Goal: Use online tool/utility: Utilize a website feature to perform a specific function

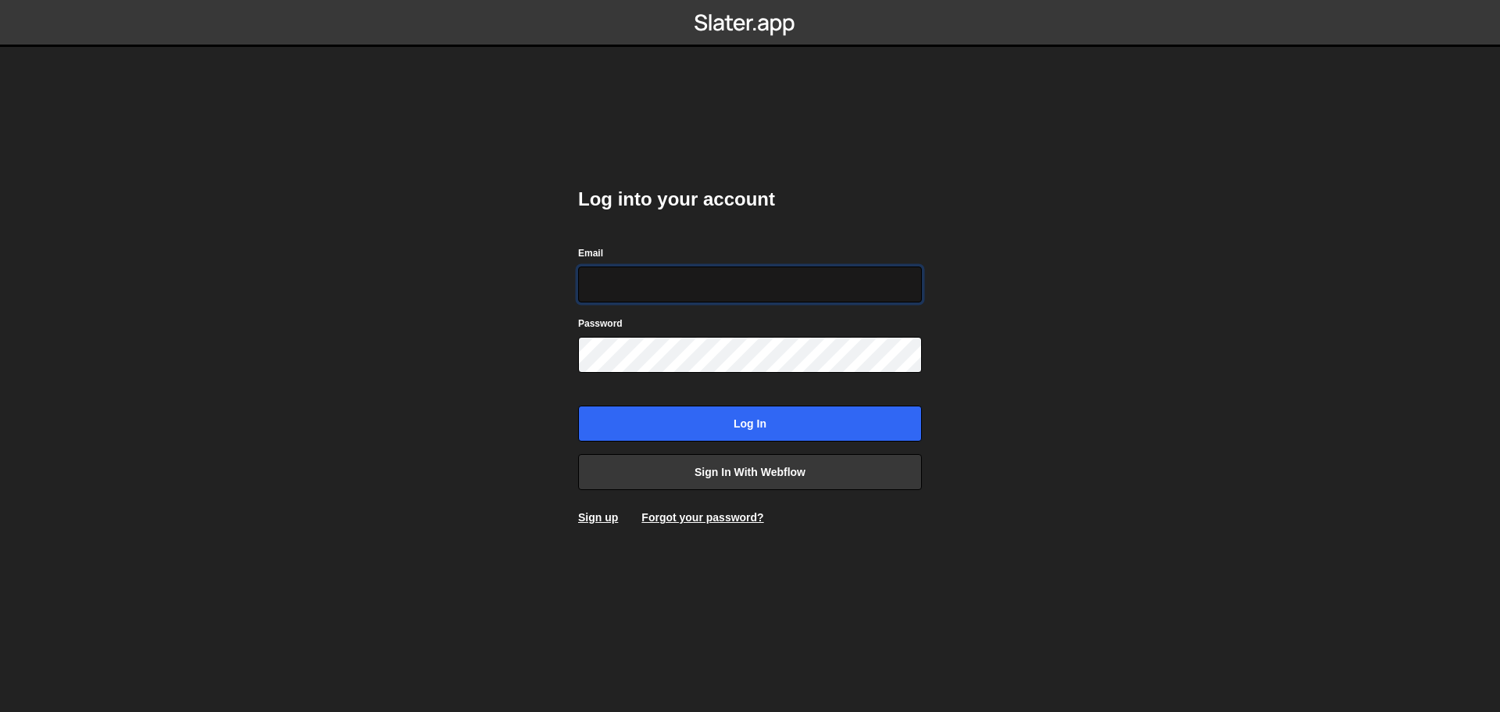
click at [686, 280] on input "Email" at bounding box center [750, 284] width 344 height 36
click at [1074, 358] on body "Log into your account Email Password Log in Sign in with Webflow Sign up Forgot…" at bounding box center [750, 356] width 1500 height 712
click at [758, 474] on link "Sign in with Webflow" at bounding box center [750, 472] width 344 height 36
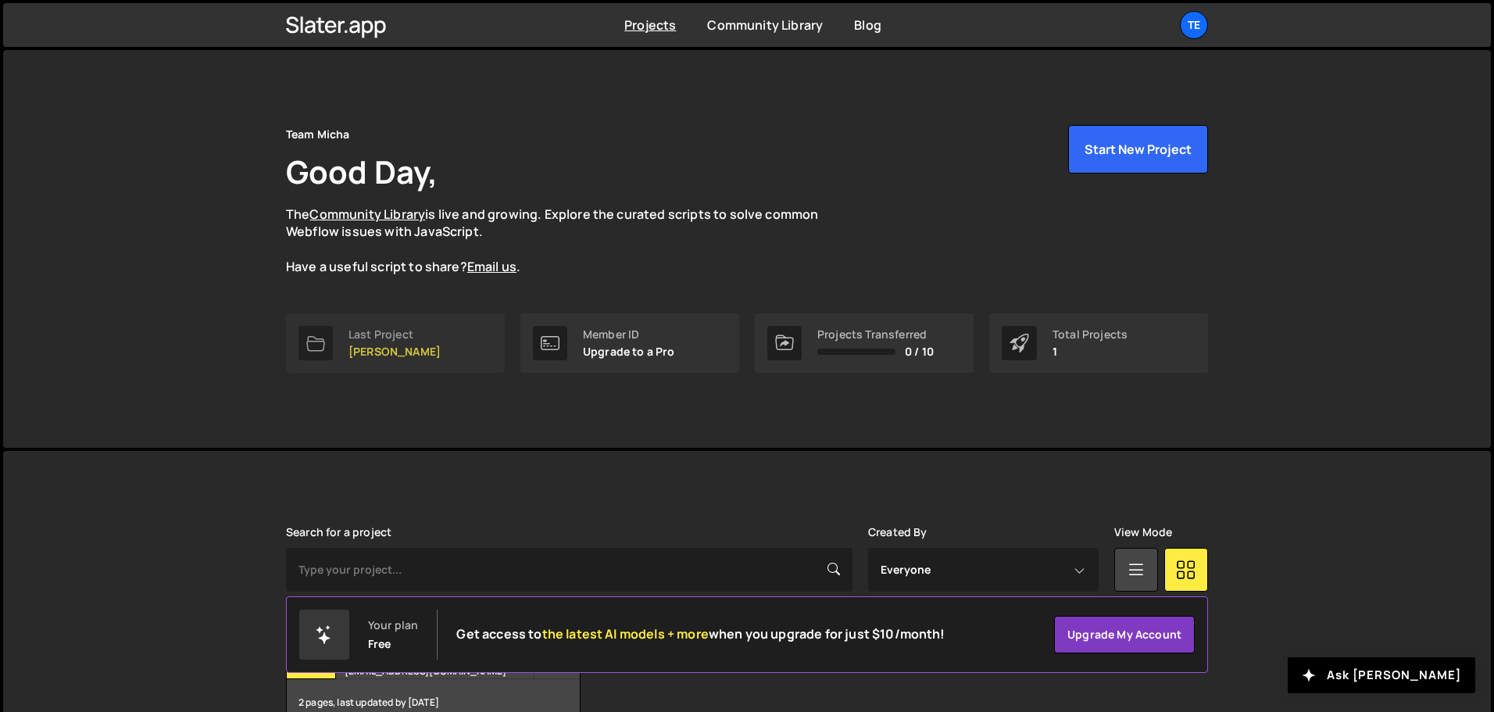
click at [366, 349] on p "[PERSON_NAME]" at bounding box center [395, 351] width 92 height 13
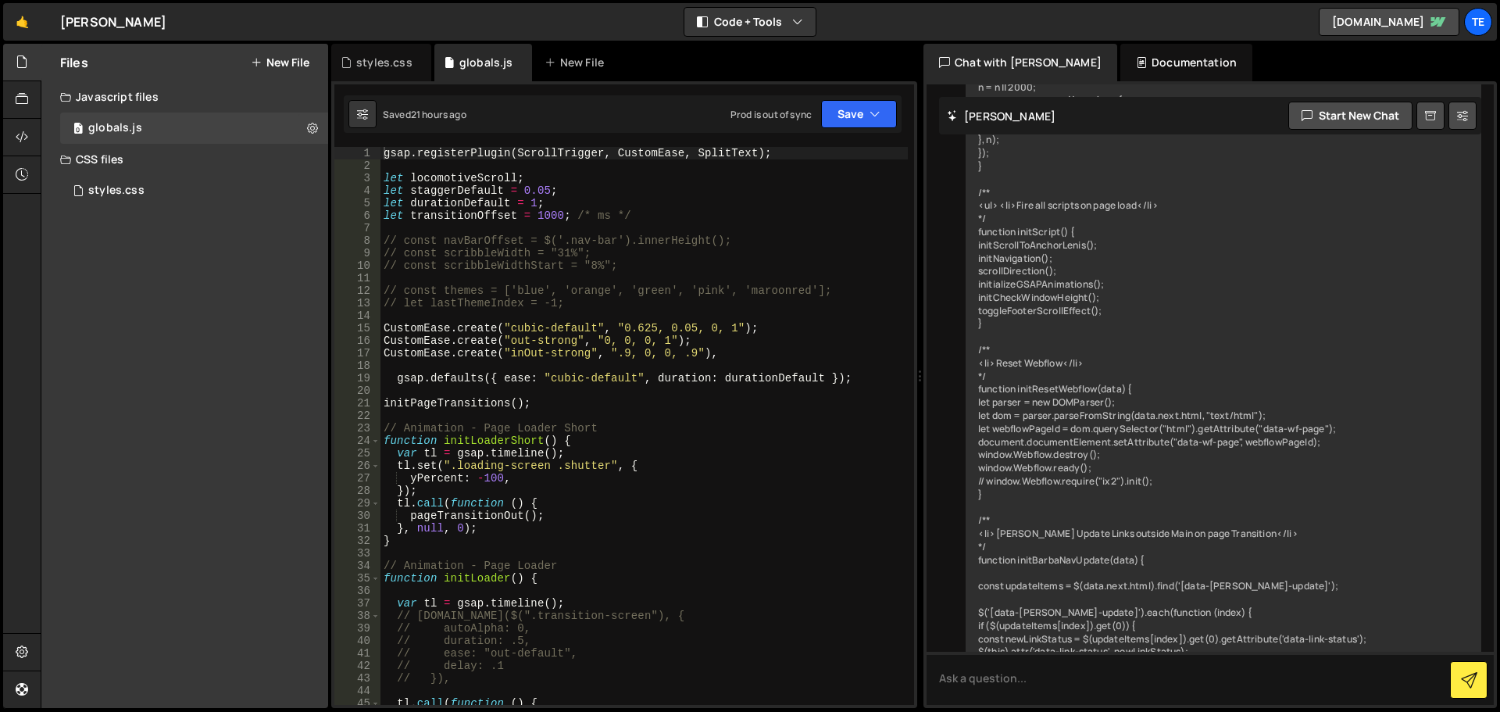
scroll to position [9069, 0]
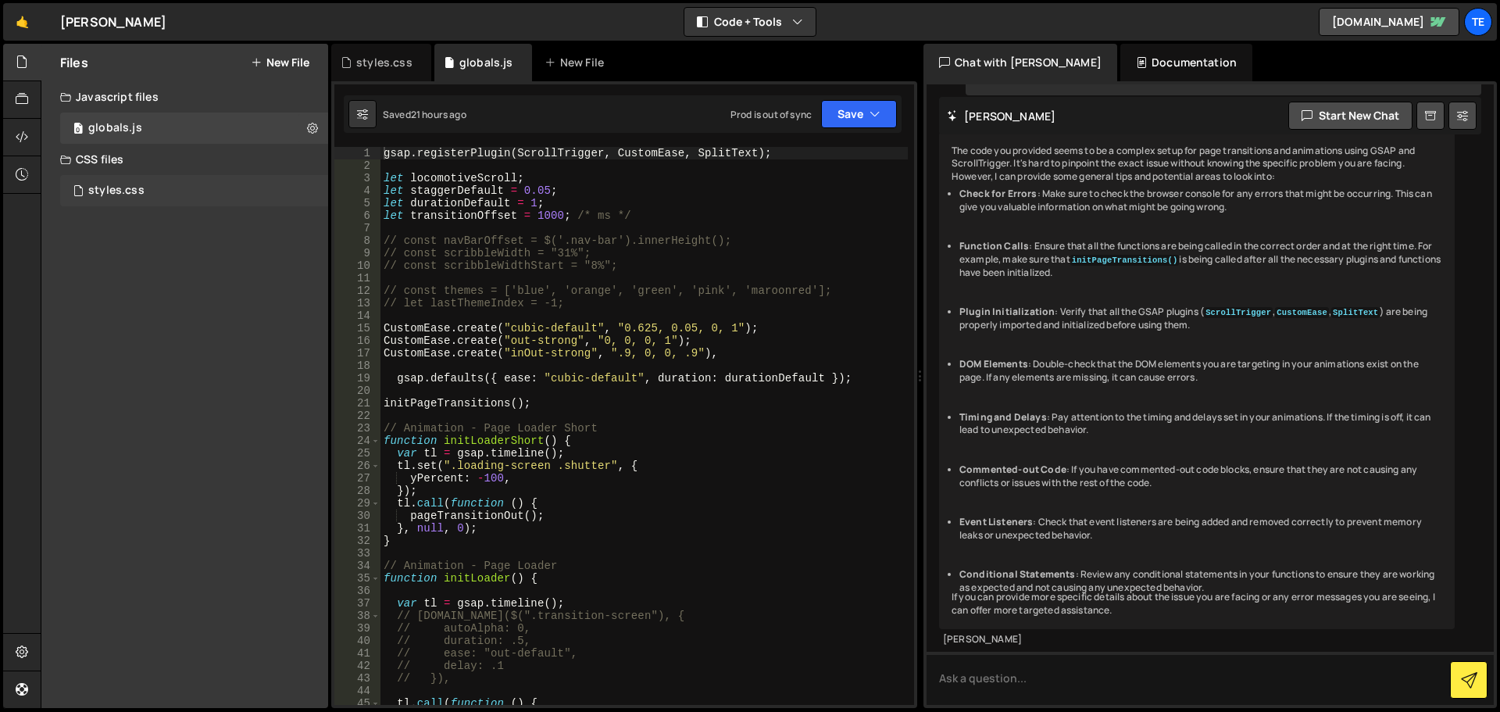
click at [126, 189] on div "styles.css" at bounding box center [116, 191] width 56 height 14
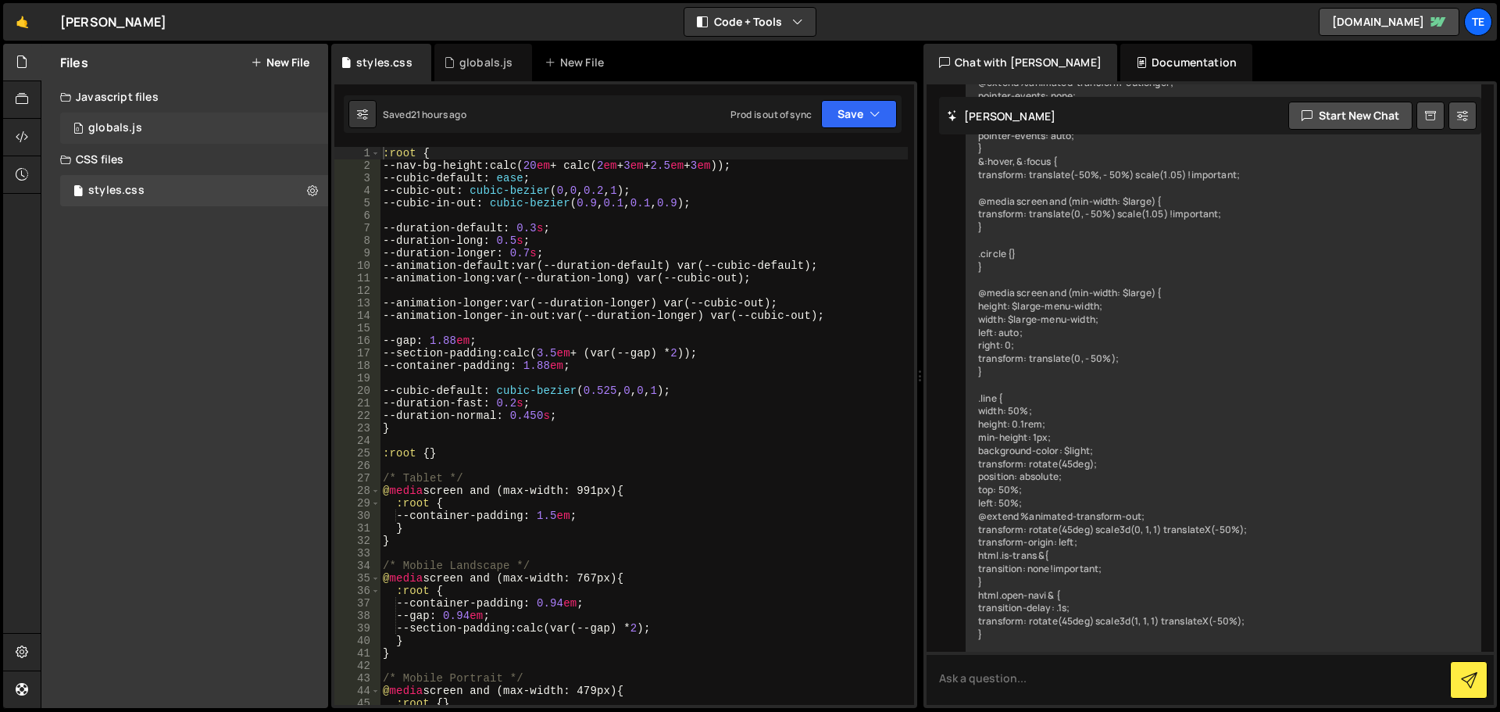
scroll to position [2452, 0]
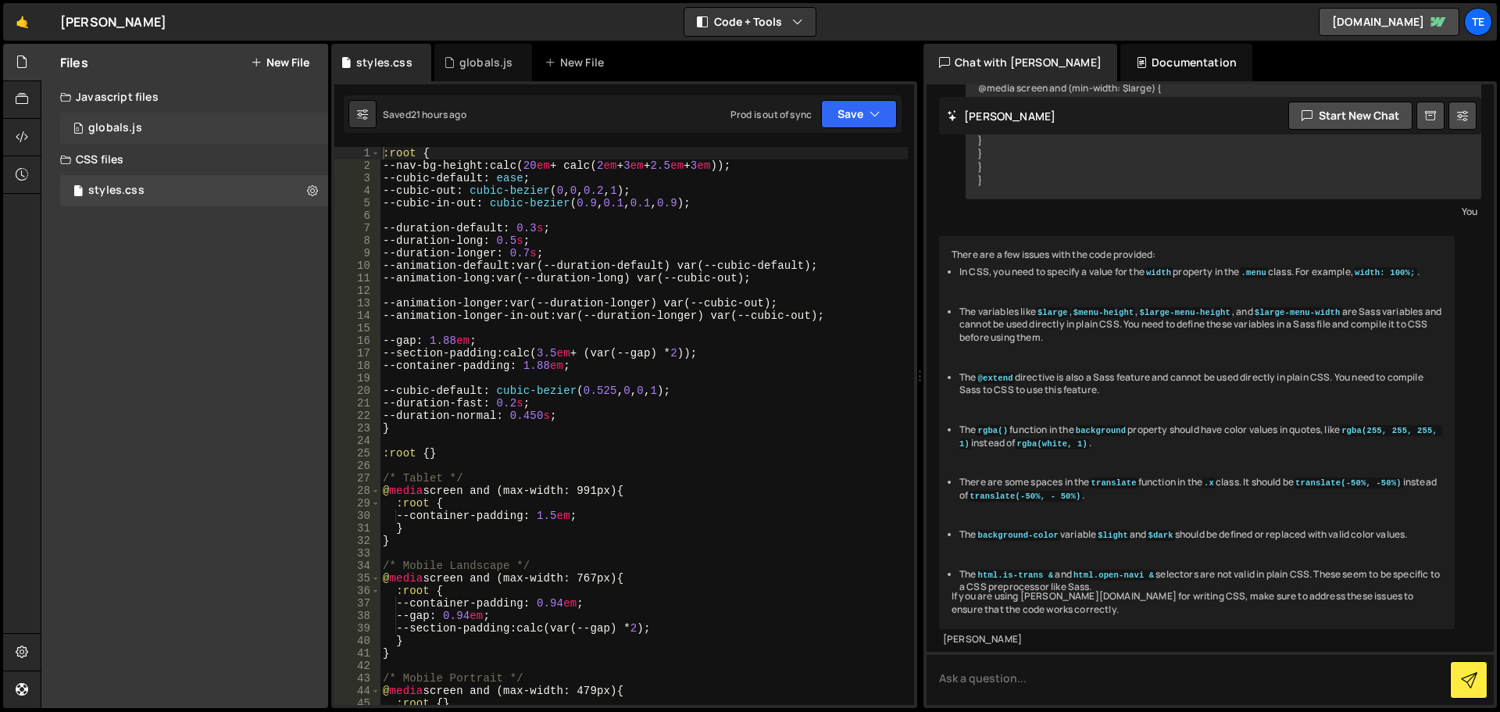
click at [132, 131] on div "globals.js" at bounding box center [115, 128] width 54 height 14
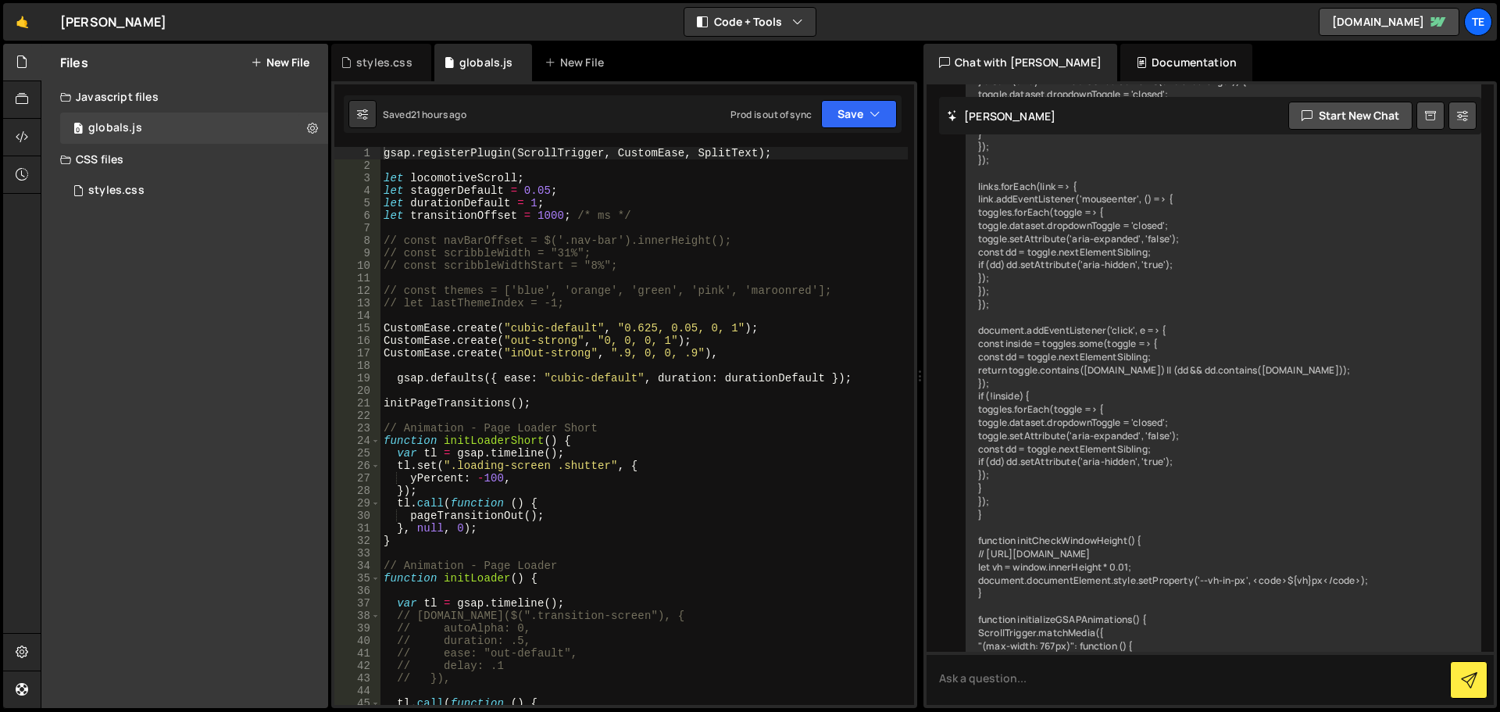
scroll to position [9069, 0]
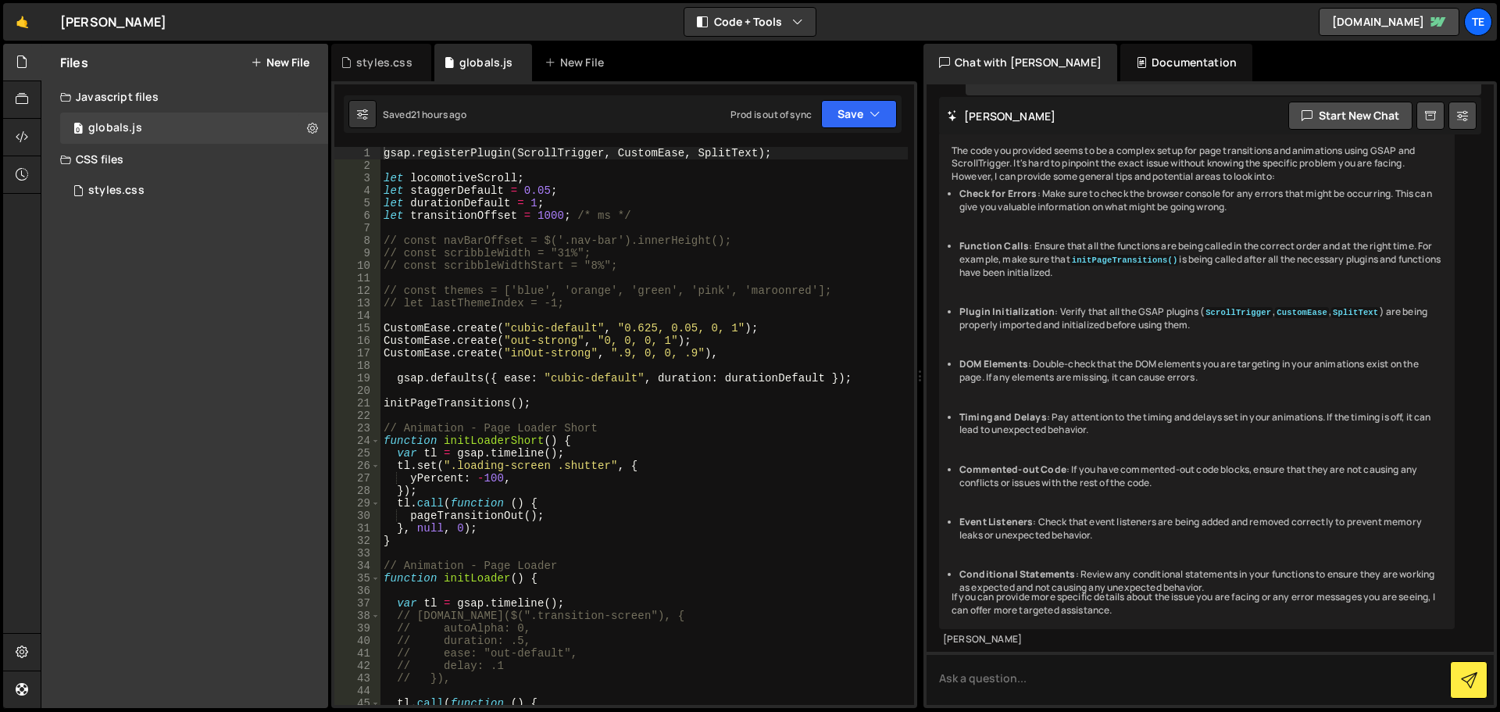
type textarea "// const navBarOffset = $('.nav-bar').innerHeight();"
click at [792, 243] on div "gsap . registerPlugin ( ScrollTrigger , CustomEase , SplitText ) ; let locomoti…" at bounding box center [645, 438] width 528 height 583
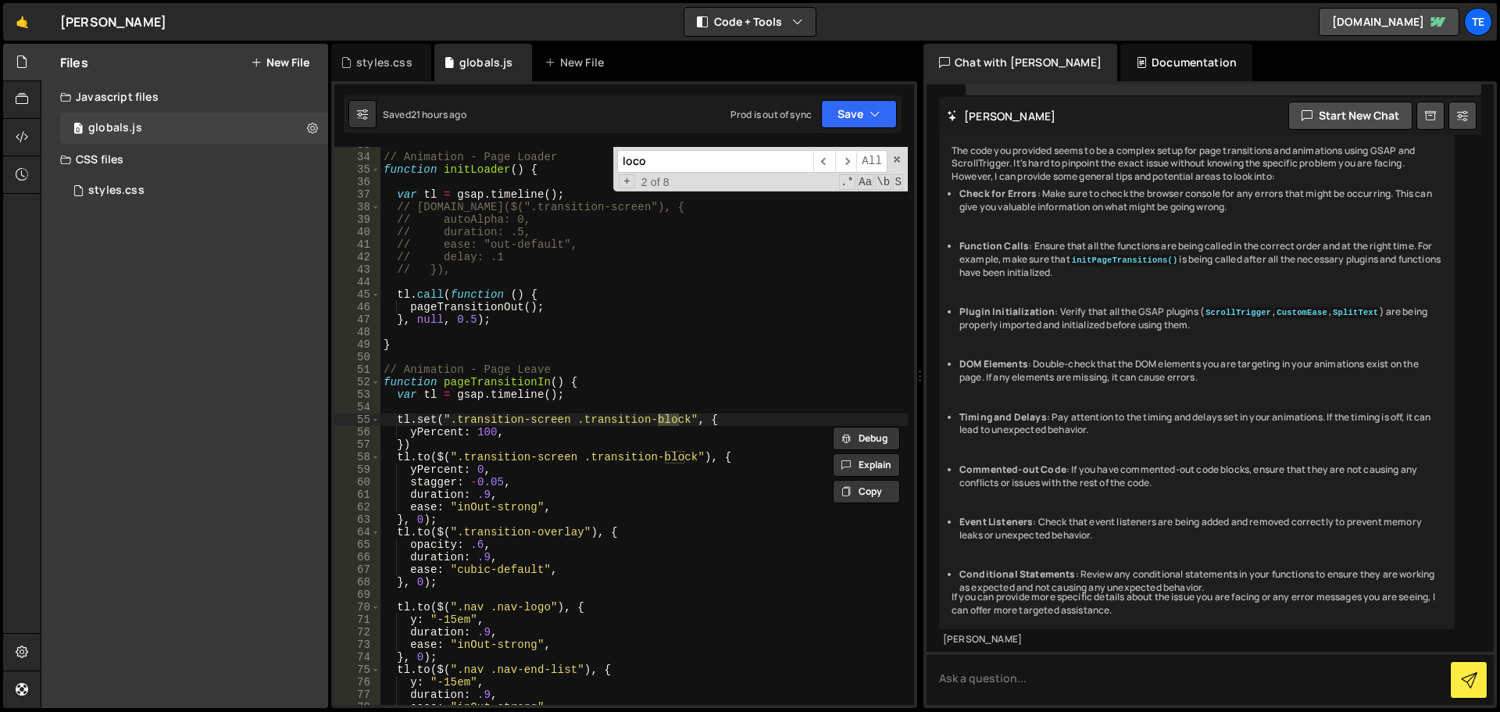
scroll to position [3597, 0]
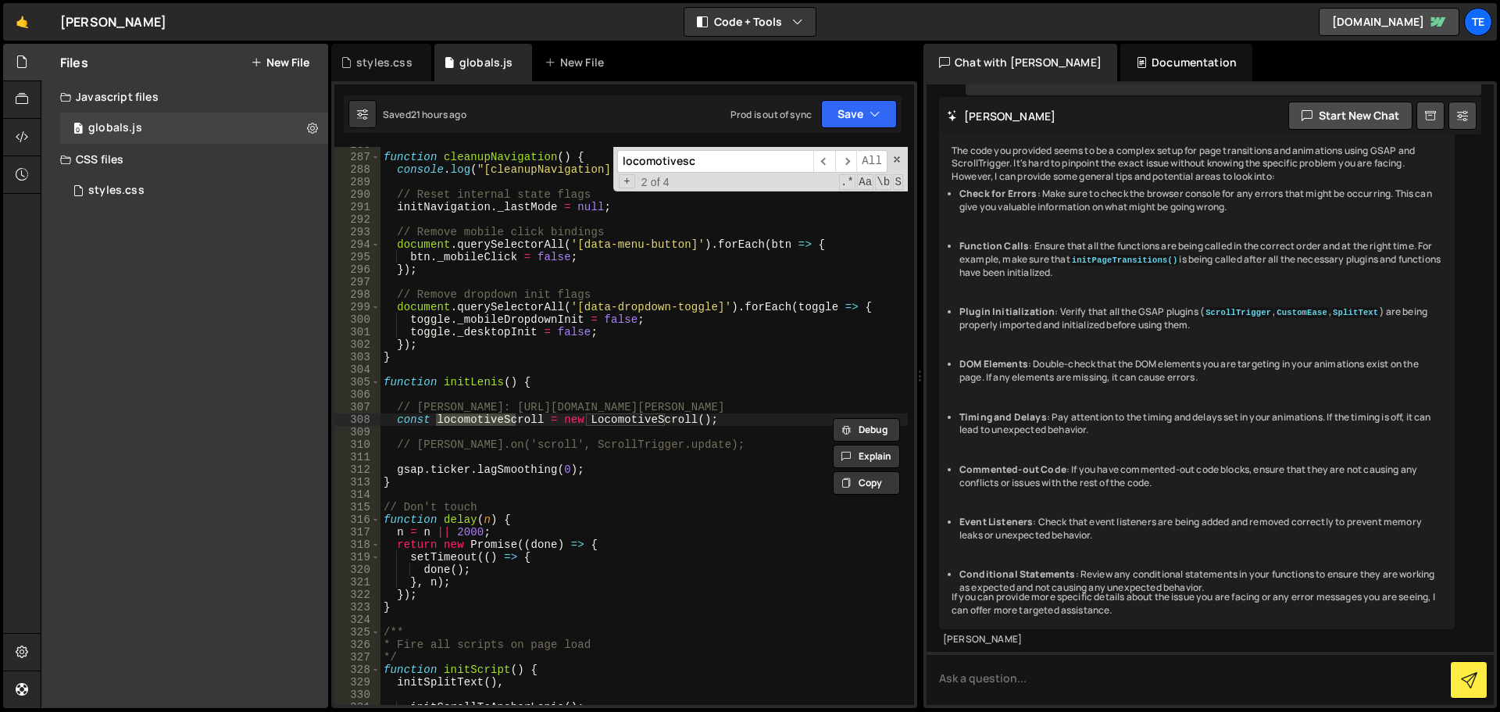
type input "locomotivesc"
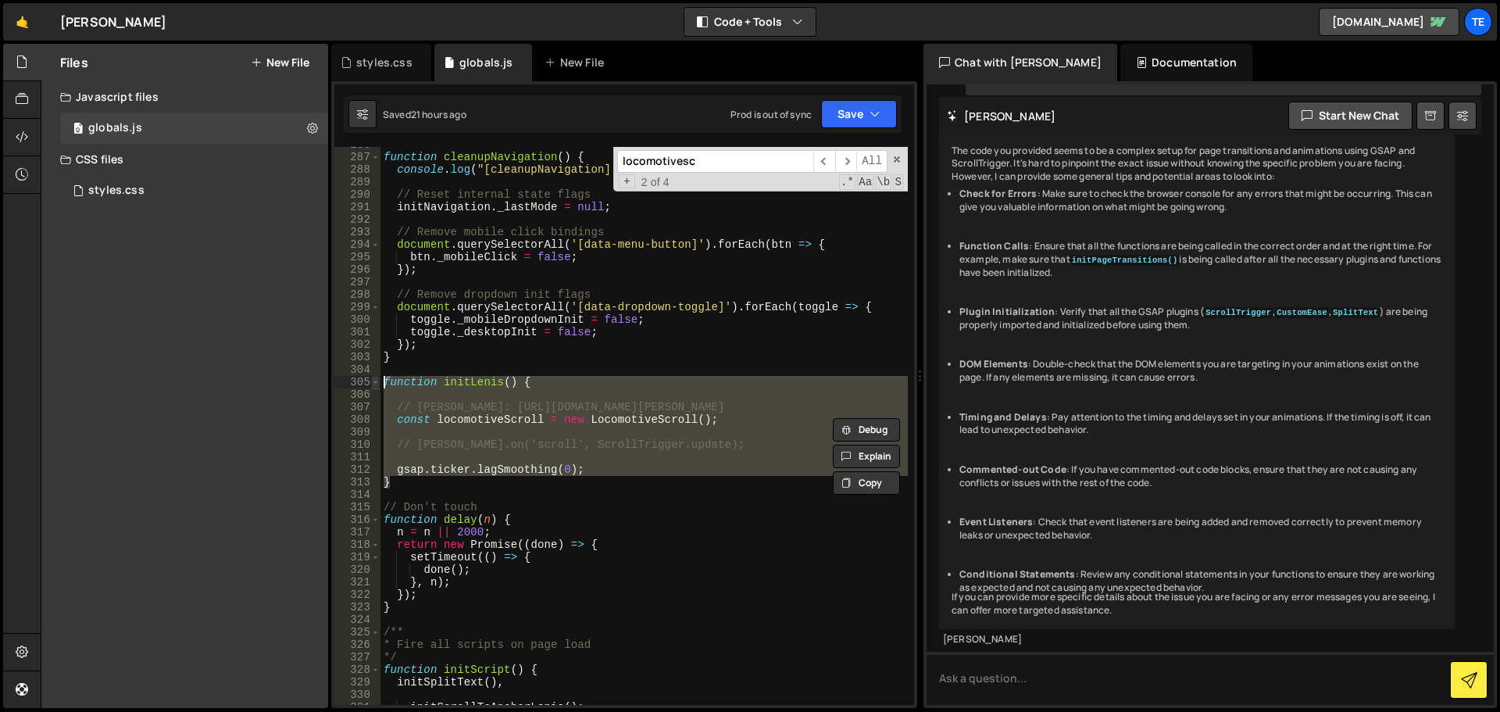
drag, startPoint x: 395, startPoint y: 488, endPoint x: 371, endPoint y: 385, distance: 105.2
click at [371, 385] on div "} 286 287 288 289 290 291 292 293 294 295 296 297 298 299 300 301 302 303 304 3…" at bounding box center [624, 426] width 580 height 558
click at [521, 442] on div "function cleanupNavigation ( ) { console . log ( "[cleanupNavigation] Cleaning …" at bounding box center [645, 426] width 528 height 558
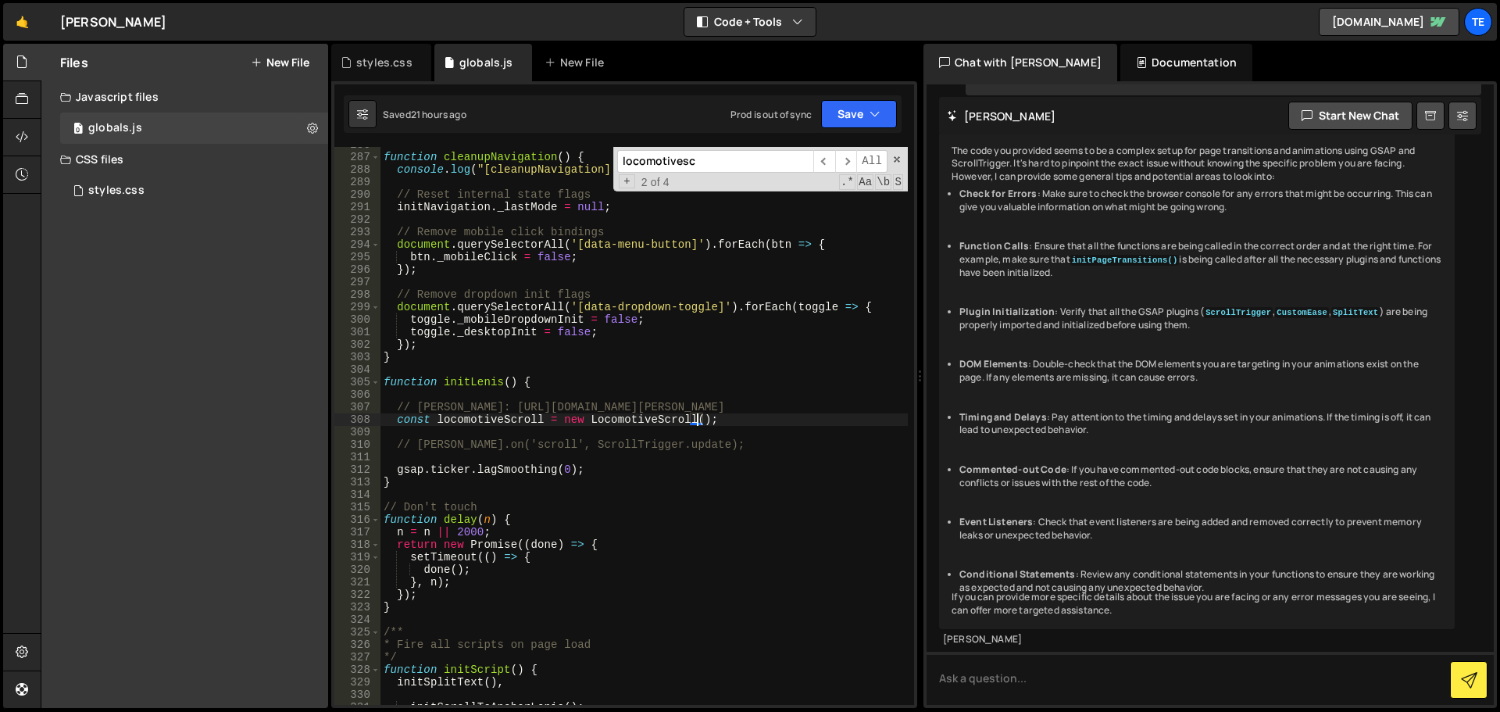
click at [699, 420] on div "function cleanupNavigation ( ) { console . log ( "[cleanupNavigation] Cleaning …" at bounding box center [645, 429] width 528 height 583
type textarea "const locomotiveScroll = new LocomotiveScroll({);"
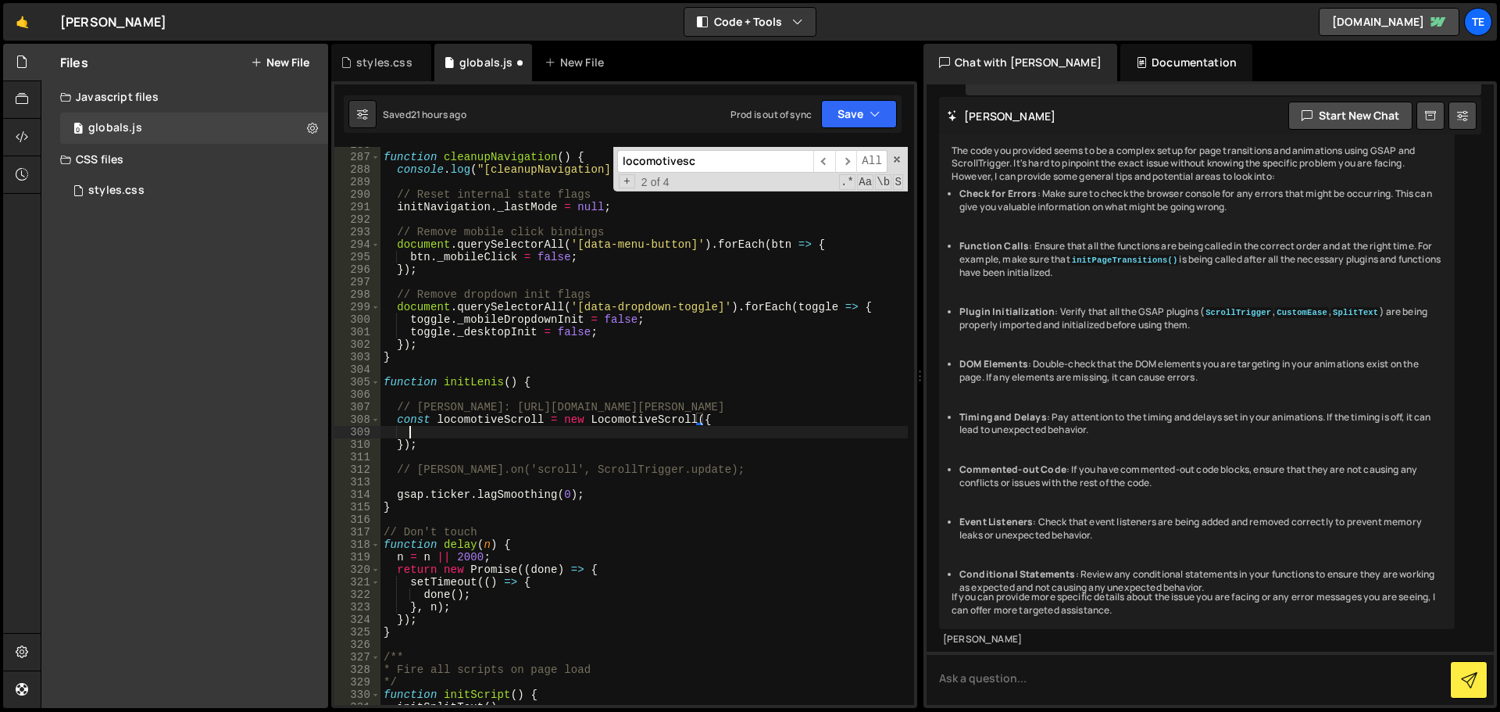
scroll to position [0, 1]
paste textarea "tablet: { smooth: true },"
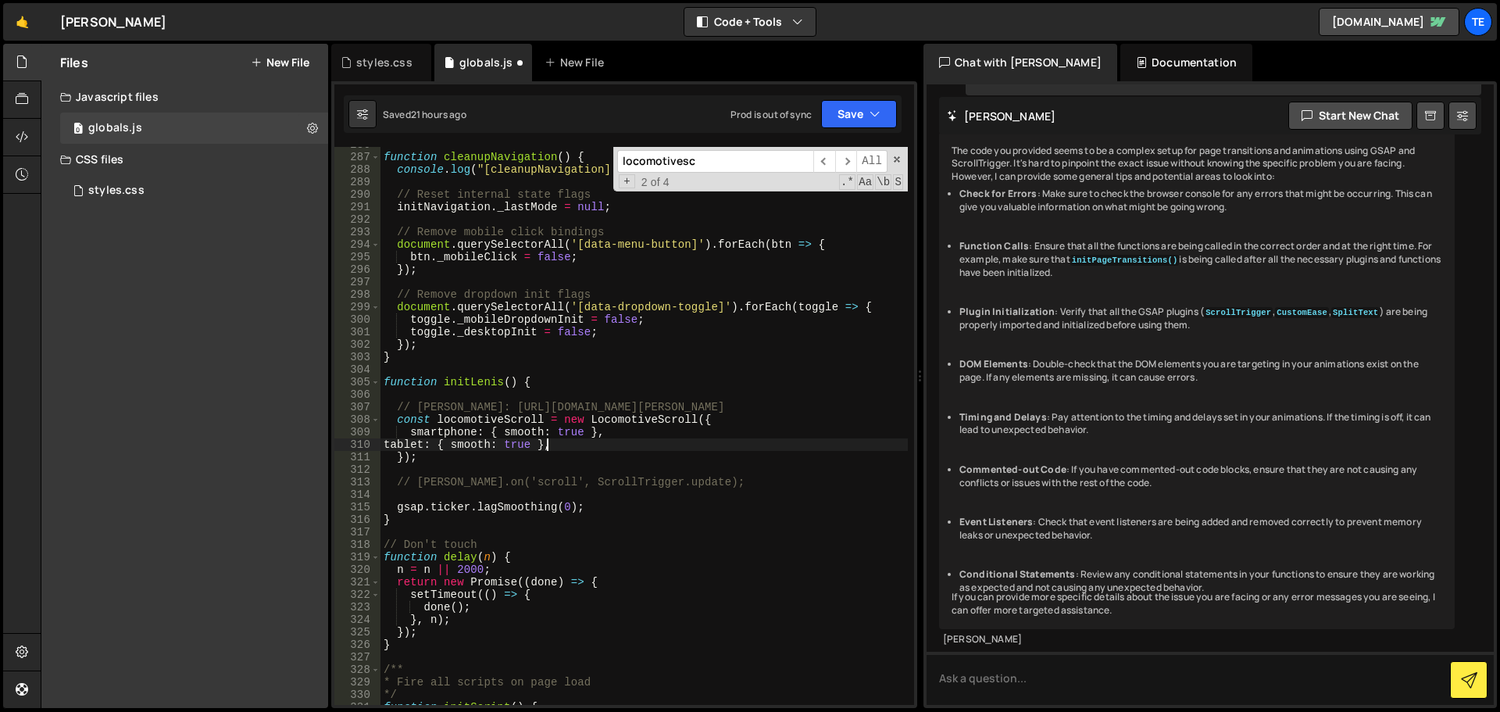
click at [558, 434] on div "function cleanupNavigation ( ) { console . log ( "[cleanupNavigation] Cleaning …" at bounding box center [645, 429] width 528 height 583
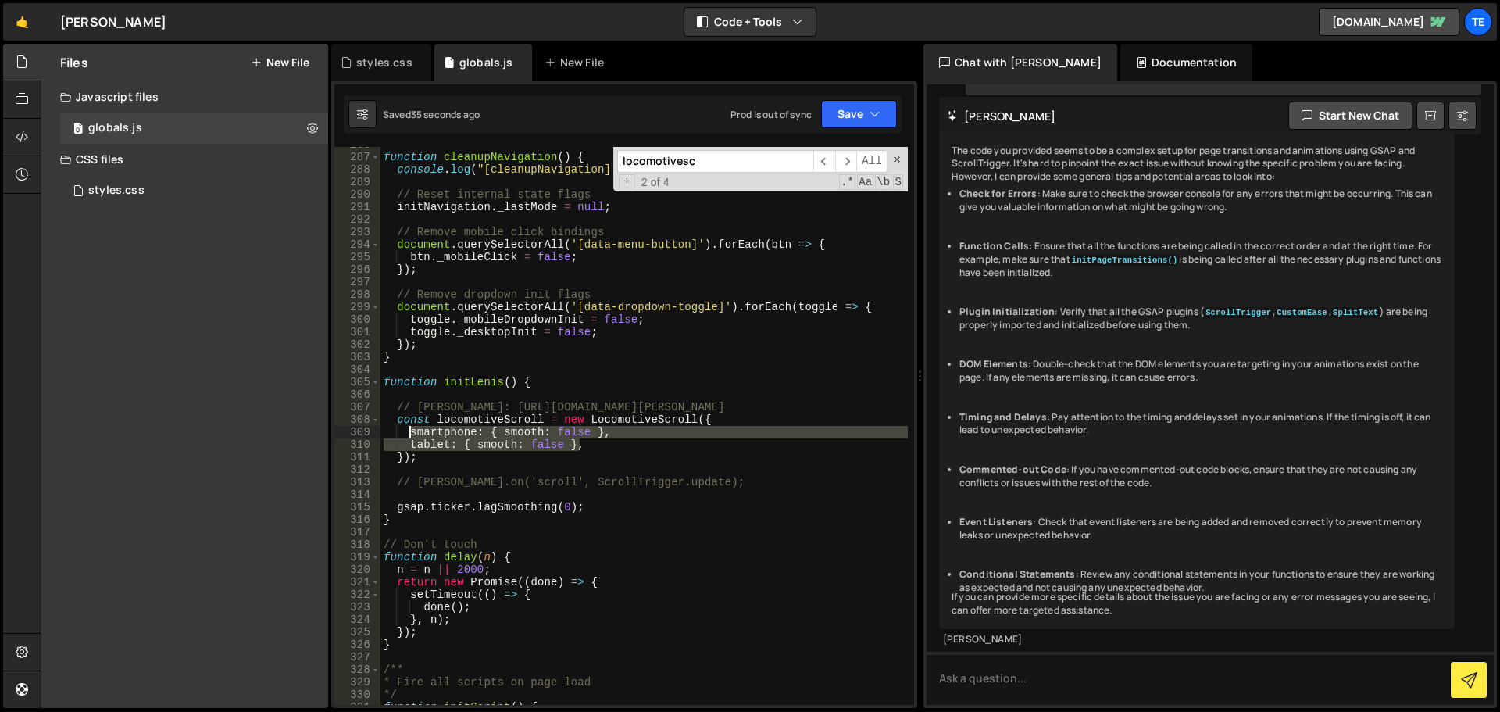
drag, startPoint x: 582, startPoint y: 443, endPoint x: 402, endPoint y: 435, distance: 180.7
click at [402, 435] on div "function cleanupNavigation ( ) { console . log ( "[cleanupNavigation] Cleaning …" at bounding box center [645, 429] width 528 height 583
type textarea "smartphone: { smooth: false }, tablet: { smooth: false },"
paste textarea
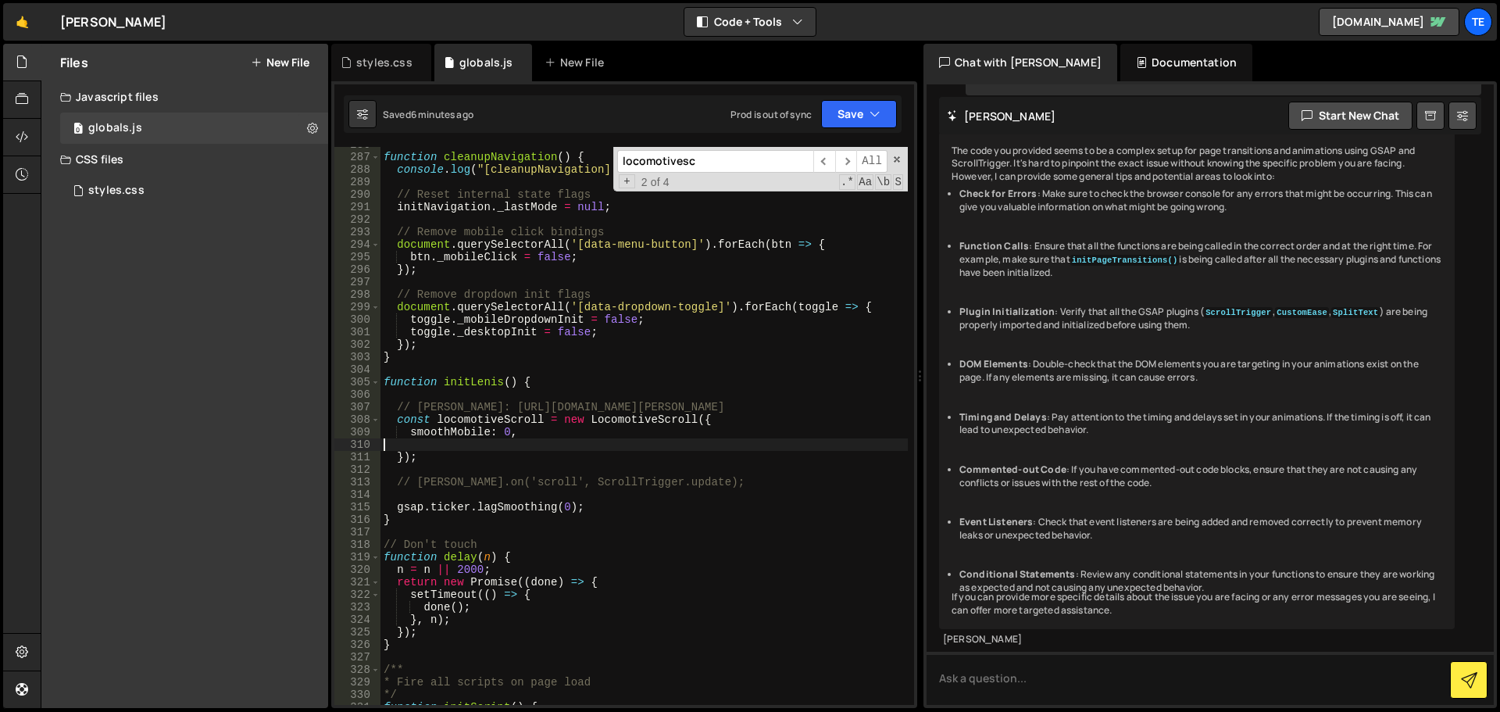
click at [556, 388] on div "function cleanupNavigation ( ) { console . log ( "[cleanupNavigation] Cleaning …" at bounding box center [645, 429] width 528 height 583
type textarea "function initLenis() {"
click at [463, 467] on div "function cleanupNavigation ( ) { console . log ( "[cleanupNavigation] Cleaning …" at bounding box center [645, 429] width 528 height 583
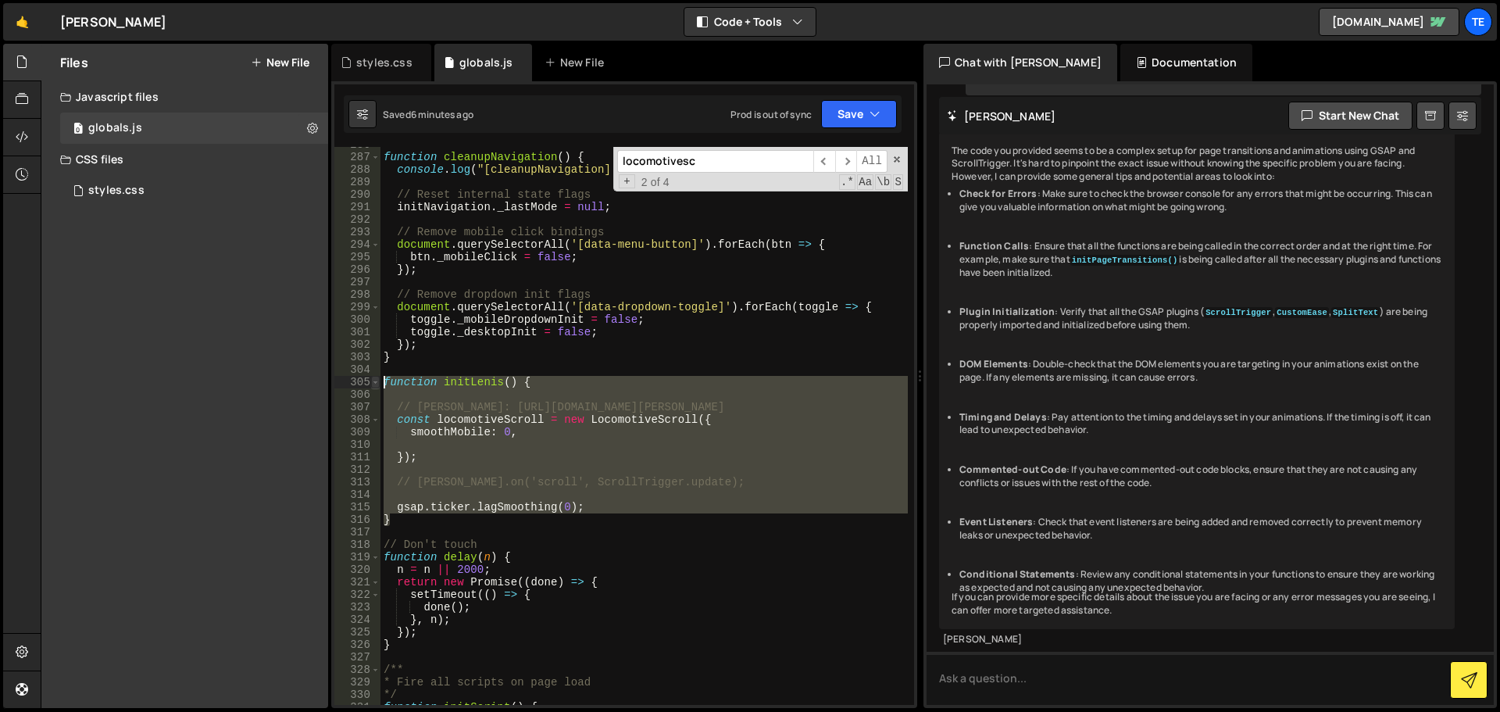
drag, startPoint x: 435, startPoint y: 524, endPoint x: 374, endPoint y: 377, distance: 158.3
click at [374, 377] on div "286 287 288 289 290 291 292 293 294 295 296 297 298 299 300 301 302 303 304 305…" at bounding box center [624, 426] width 580 height 558
type textarea "function initLenis() {"
click at [479, 449] on div "function cleanupNavigation ( ) { console . log ( "[cleanupNavigation] Cleaning …" at bounding box center [645, 426] width 528 height 558
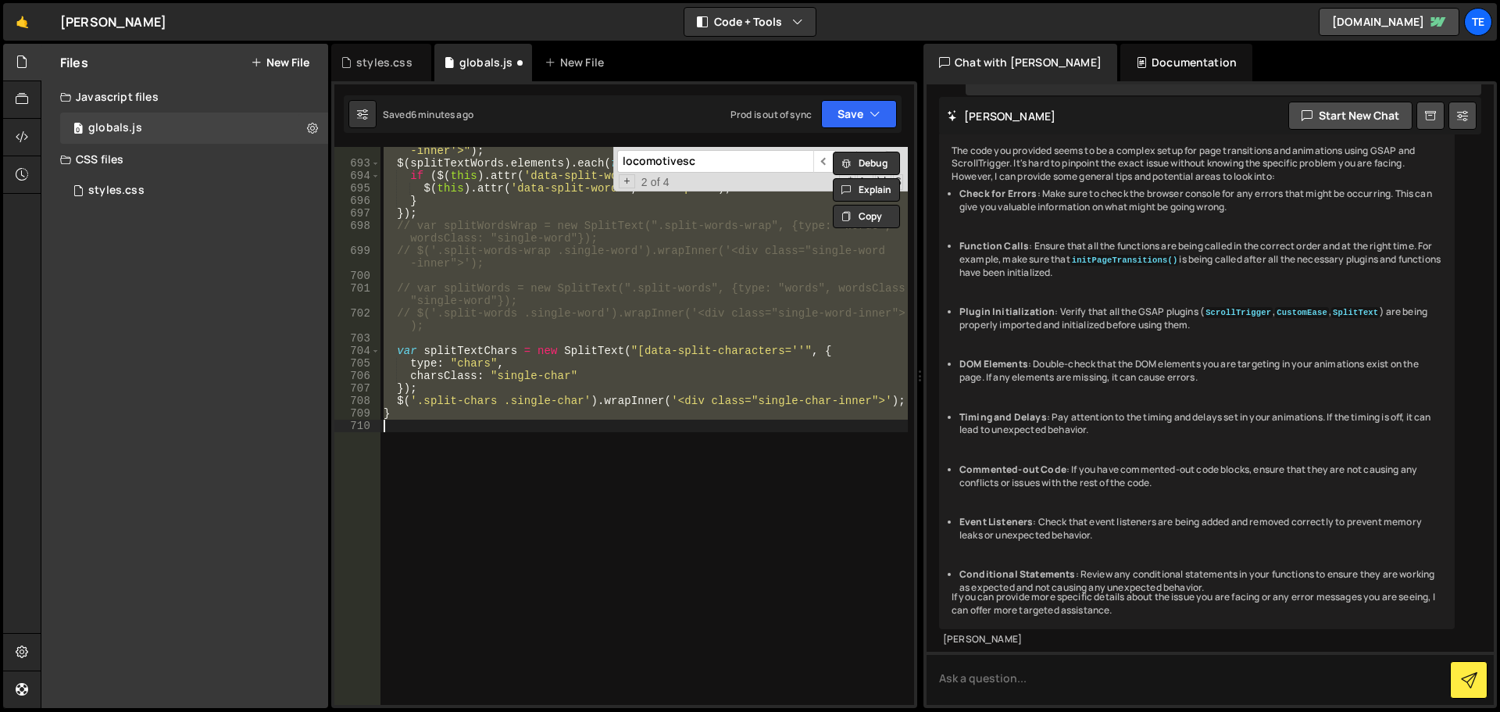
scroll to position [3610, 0]
type textarea "smartphone: { smooth: true },"
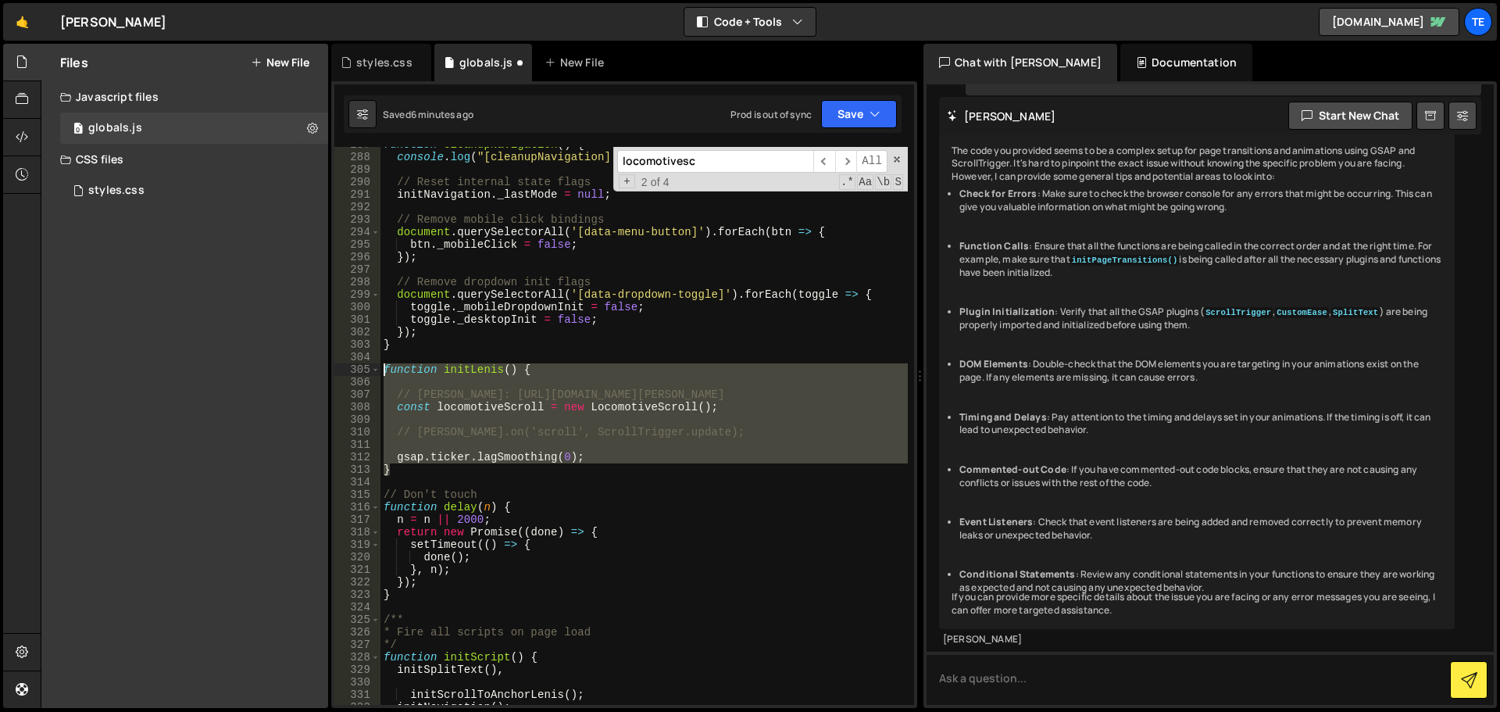
drag, startPoint x: 427, startPoint y: 475, endPoint x: 367, endPoint y: 369, distance: 122.5
click at [367, 369] on div "const locomotiveScroll = new LocomotiveScroll(); 287 288 289 290 291 292 293 29…" at bounding box center [624, 426] width 580 height 558
click at [449, 452] on div "function cleanupNavigation ( ) { console . log ( "[cleanupNavigation] Cleaning …" at bounding box center [645, 426] width 528 height 558
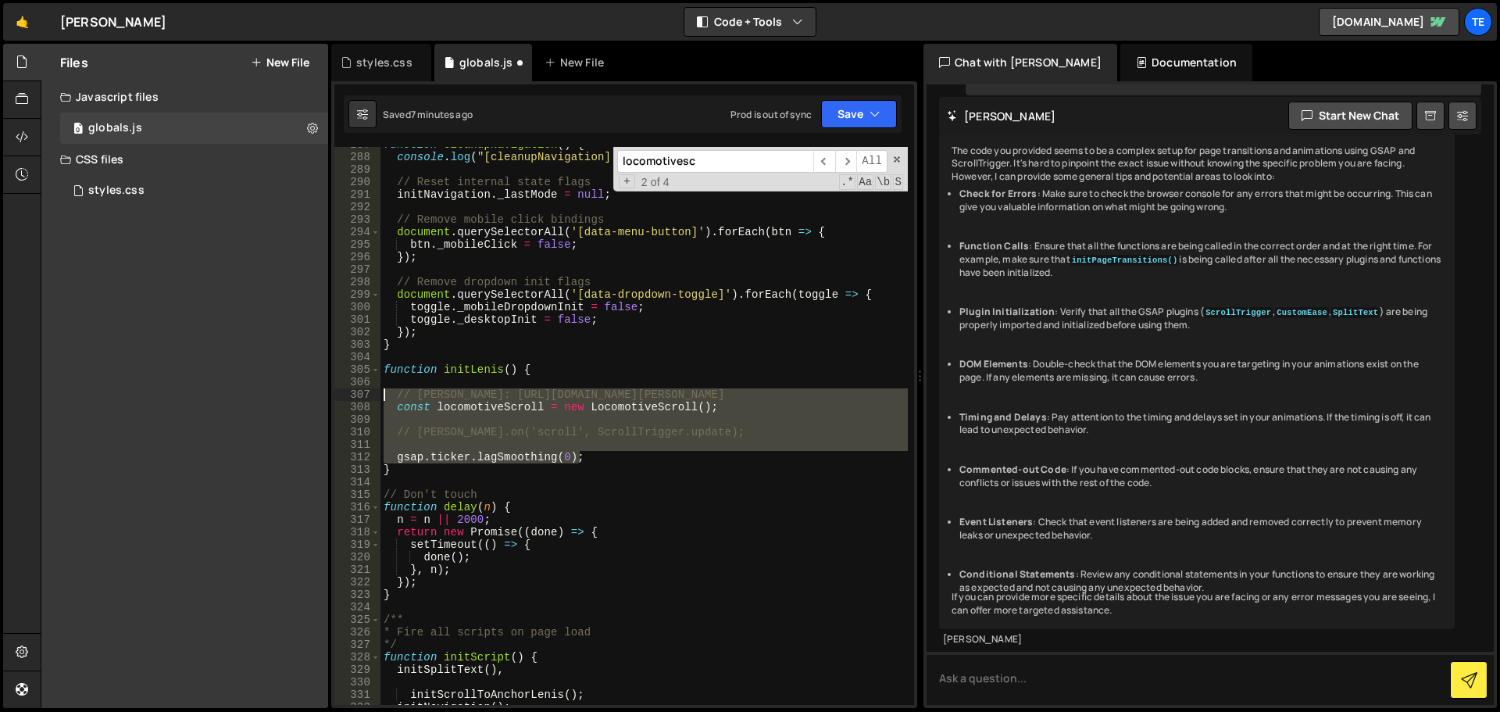
drag, startPoint x: 585, startPoint y: 455, endPoint x: 358, endPoint y: 383, distance: 237.8
click at [358, 383] on div "gsap.ticker.lagSmoothing(0); 287 288 289 290 291 292 293 294 295 296 297 298 29…" at bounding box center [624, 426] width 580 height 558
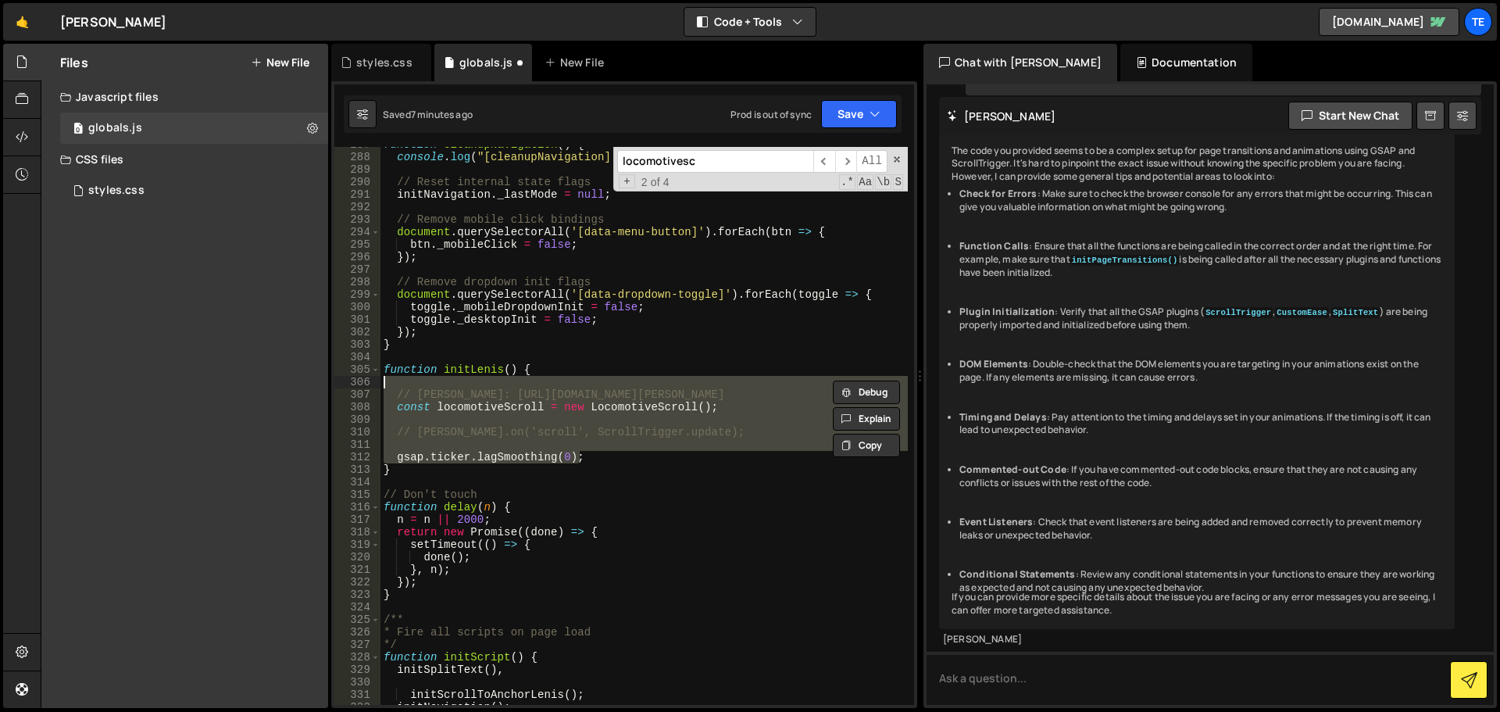
paste textarea "}"
type textarea "}"
